Goal: Transaction & Acquisition: Purchase product/service

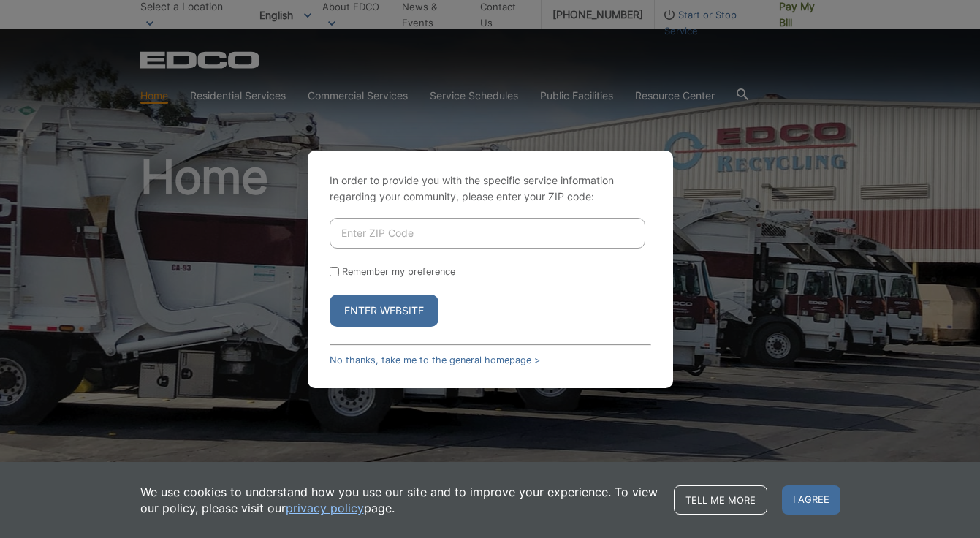
click at [395, 227] on input "Enter ZIP Code" at bounding box center [488, 233] width 316 height 31
type input "92026"
click at [378, 316] on button "Enter Website" at bounding box center [384, 310] width 109 height 32
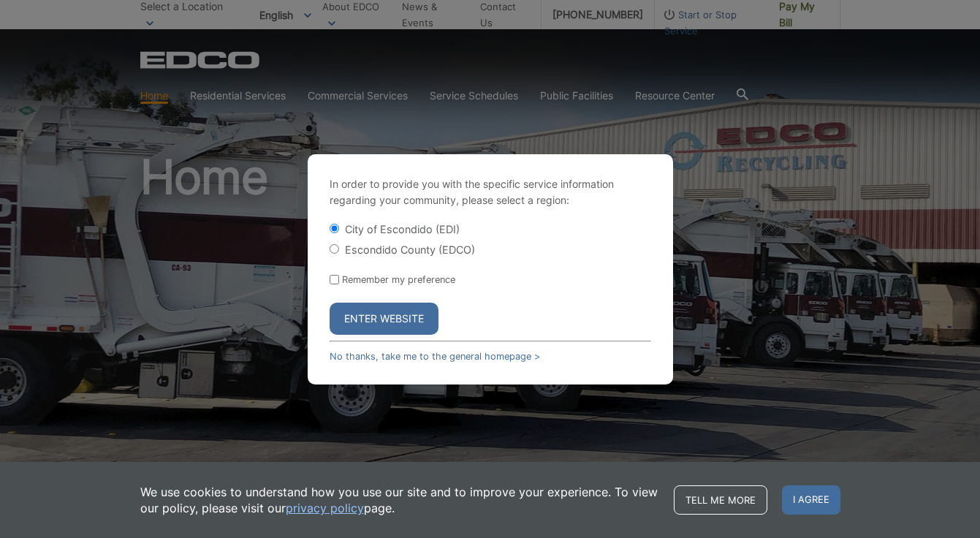
click at [406, 247] on label "Escondido County (EDCO)" at bounding box center [410, 249] width 130 height 12
click at [339, 247] on input "Escondido County (EDCO)" at bounding box center [334, 248] width 9 height 9
radio input "true"
click at [397, 323] on button "Enter Website" at bounding box center [384, 319] width 109 height 32
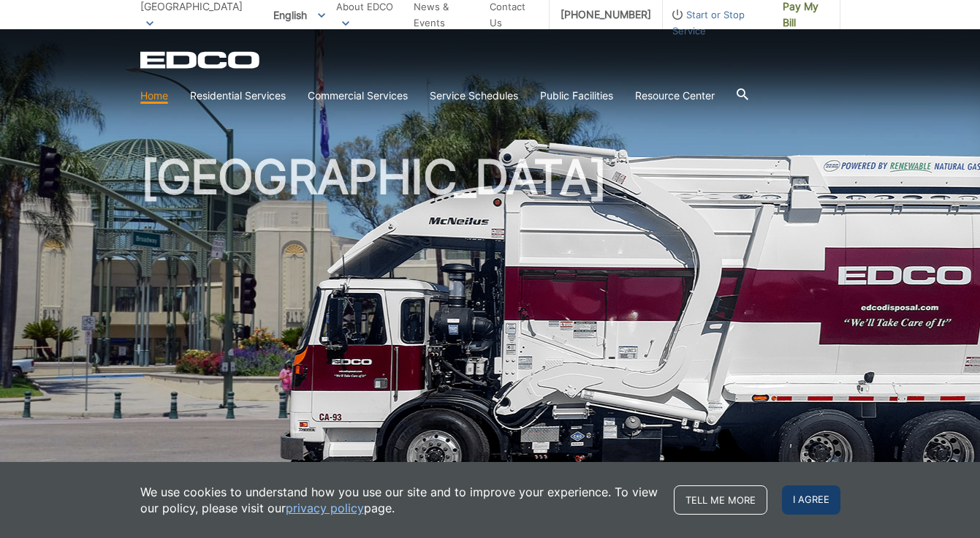
click at [809, 499] on span "I agree" at bounding box center [811, 499] width 58 height 29
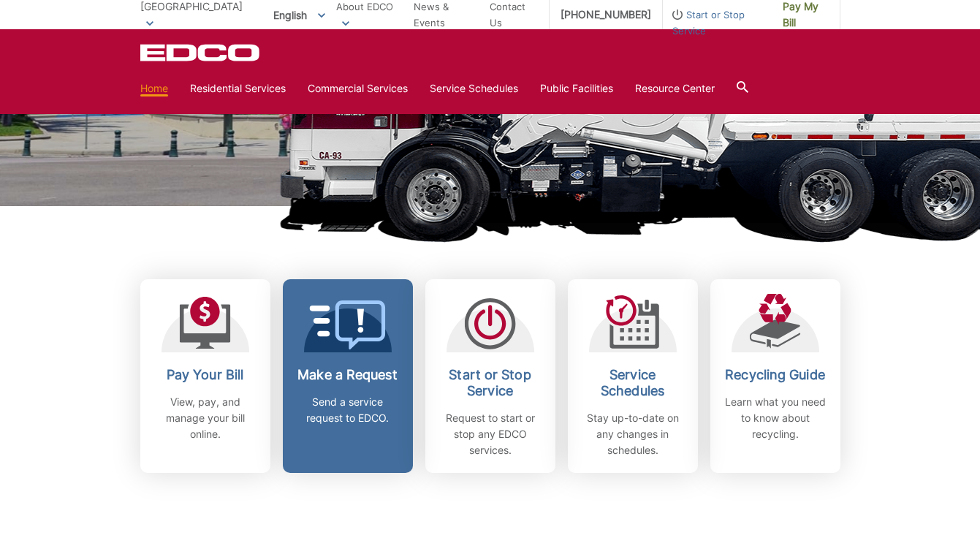
scroll to position [273, 0]
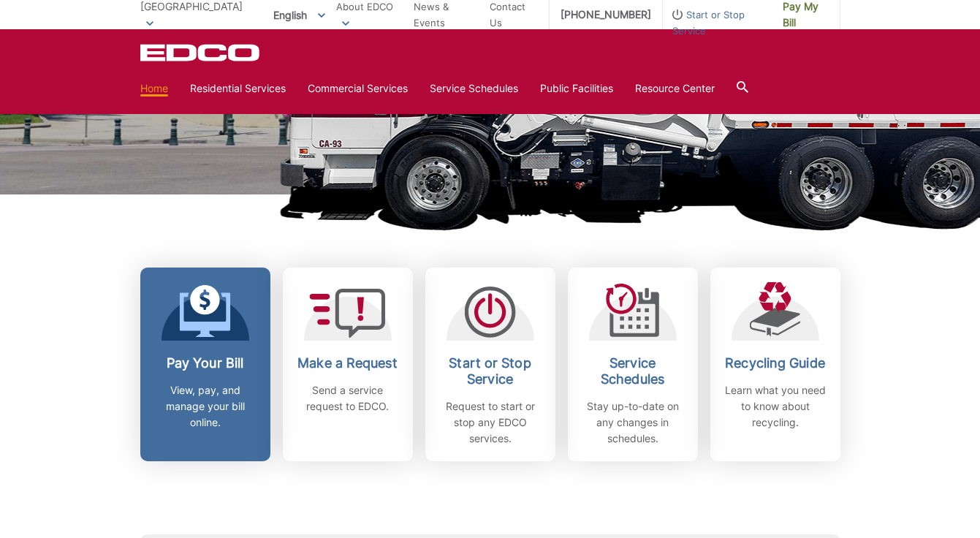
click at [232, 371] on div "Pay Your Bill View, pay, and manage your bill online." at bounding box center [205, 392] width 108 height 75
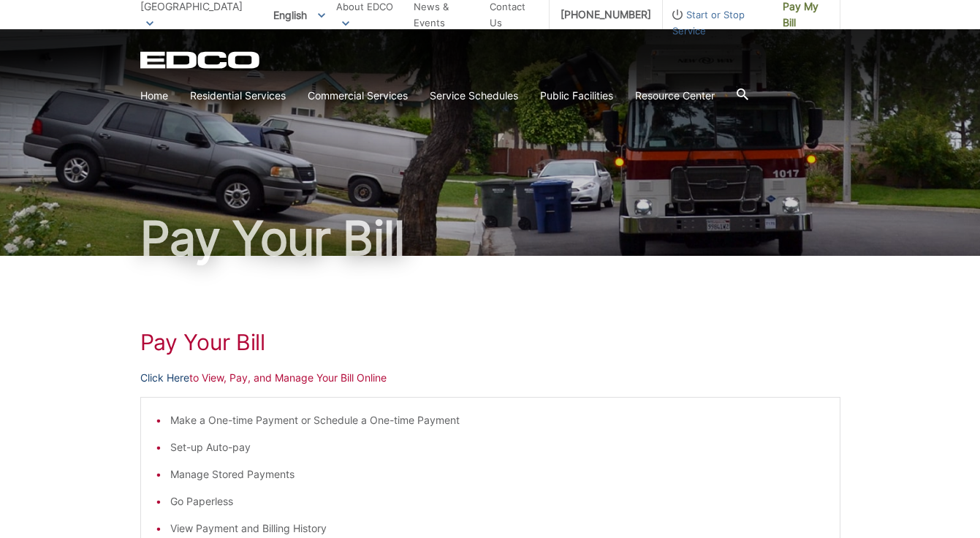
click at [183, 380] on link "Click Here" at bounding box center [164, 378] width 49 height 16
